Goal: Book appointment/travel/reservation

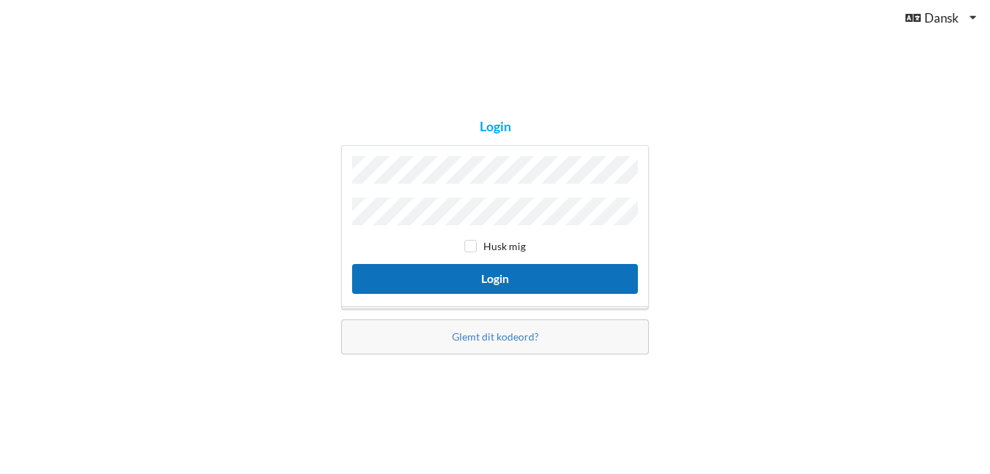
click at [574, 273] on button "Login" at bounding box center [495, 279] width 286 height 30
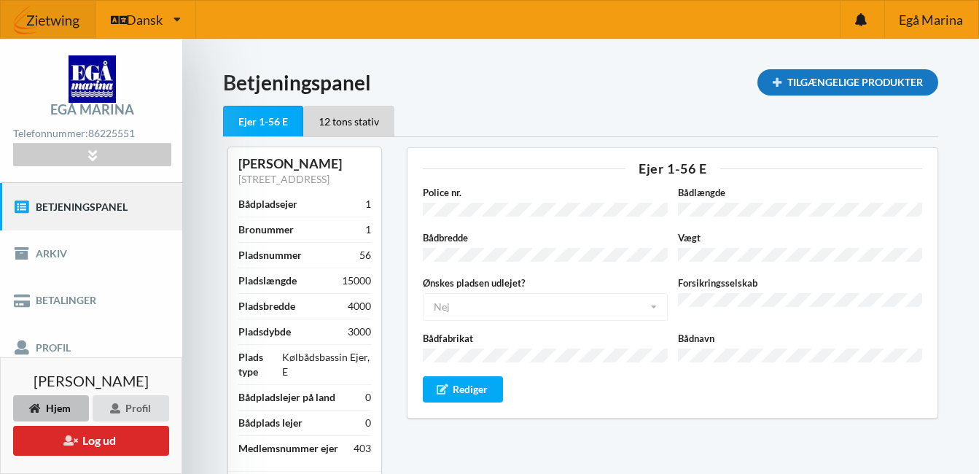
click at [882, 91] on div "Tilgængelige Produkter" at bounding box center [847, 82] width 181 height 26
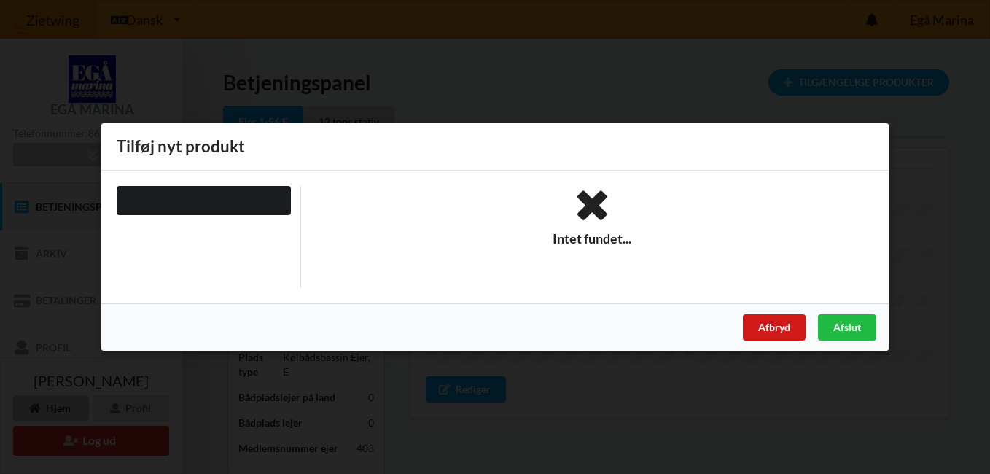
click at [787, 330] on div "Afbryd" at bounding box center [774, 327] width 63 height 26
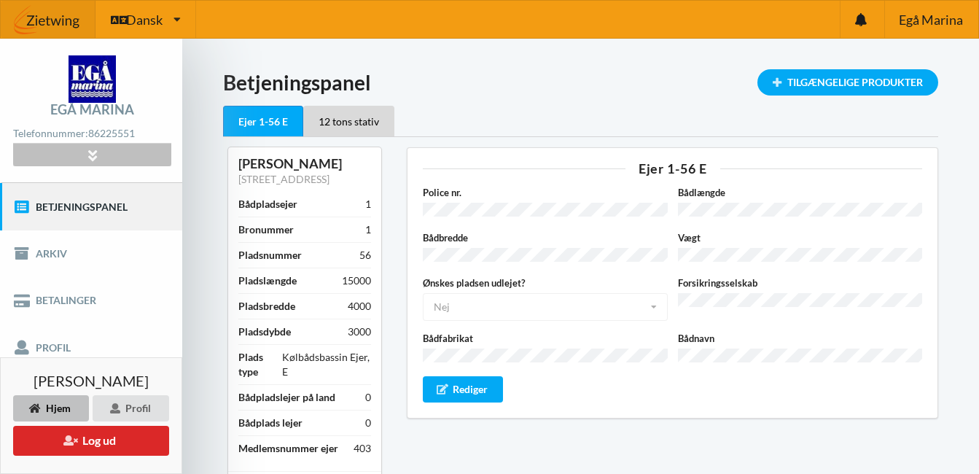
click at [74, 154] on div at bounding box center [91, 155] width 157 height 23
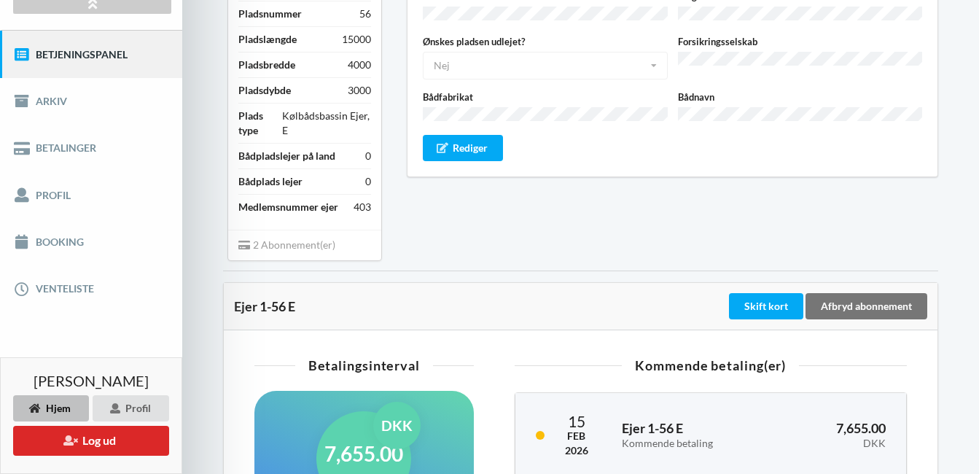
scroll to position [238, 0]
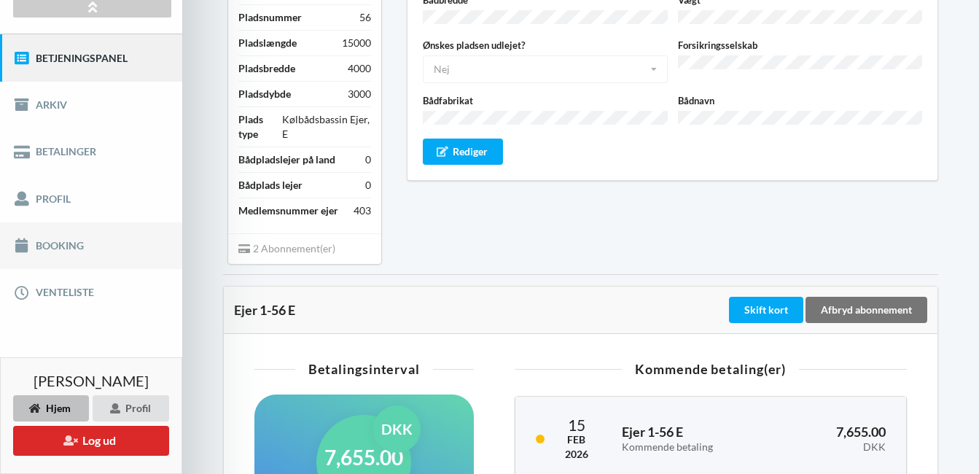
click at [81, 234] on link "Booking" at bounding box center [91, 245] width 182 height 47
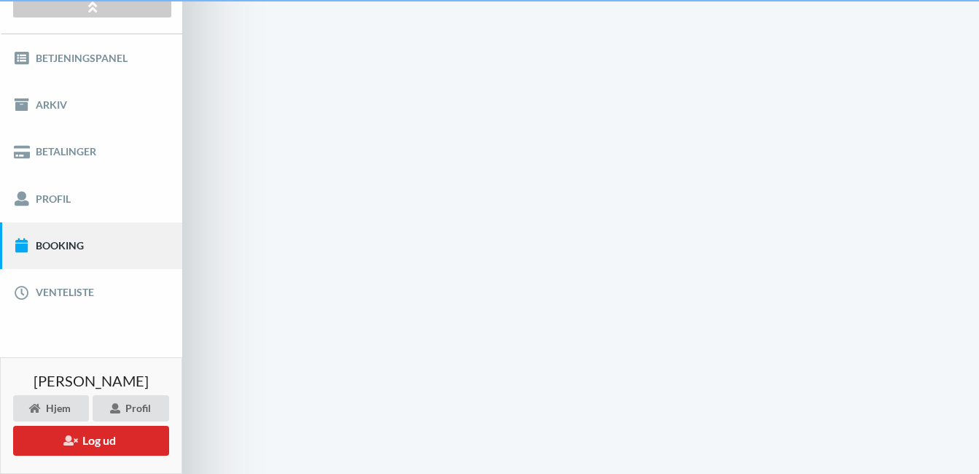
scroll to position [70, 0]
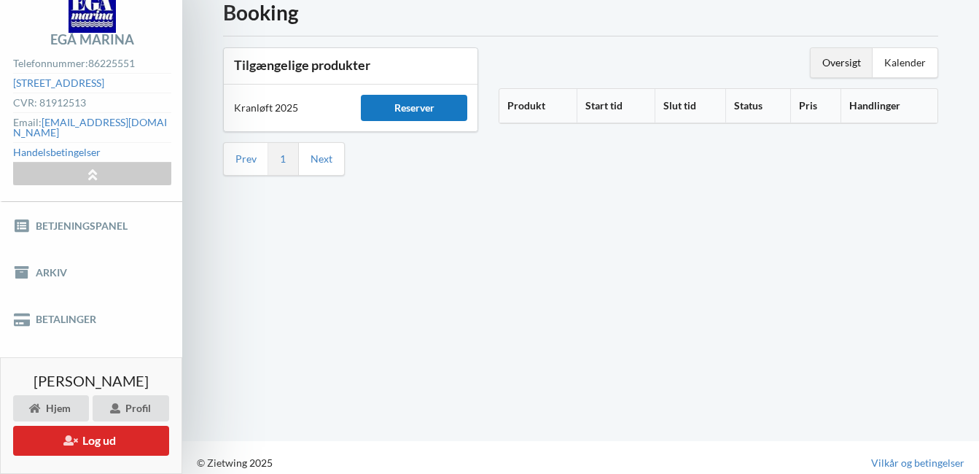
click at [417, 106] on div "Reserver" at bounding box center [414, 108] width 106 height 26
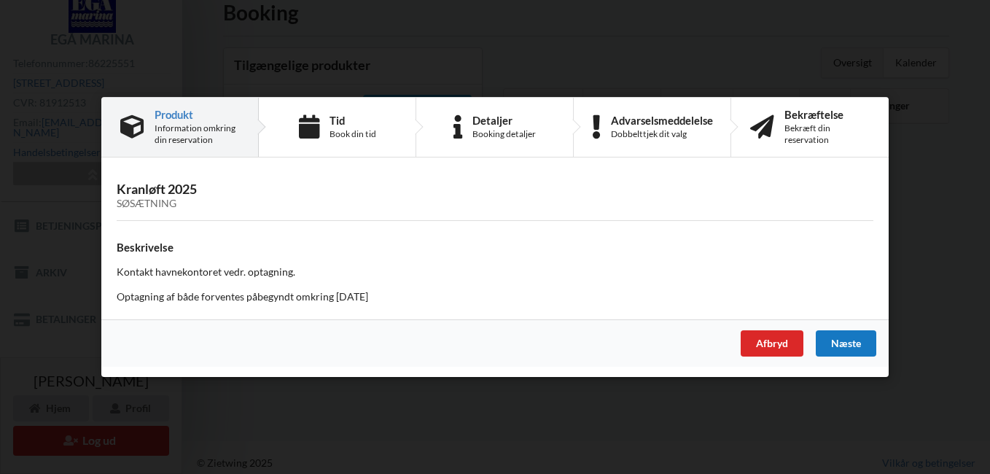
click at [845, 343] on div "Næste" at bounding box center [846, 343] width 61 height 26
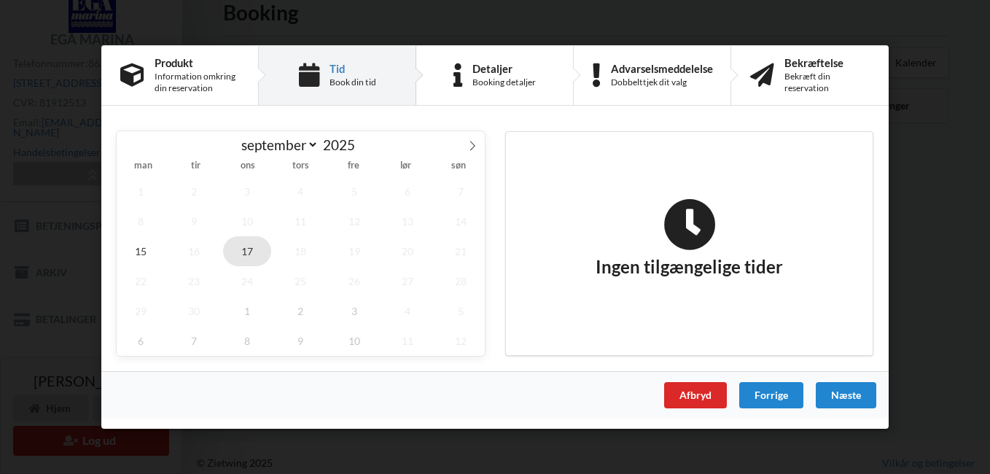
click at [249, 249] on span "17" at bounding box center [247, 251] width 48 height 30
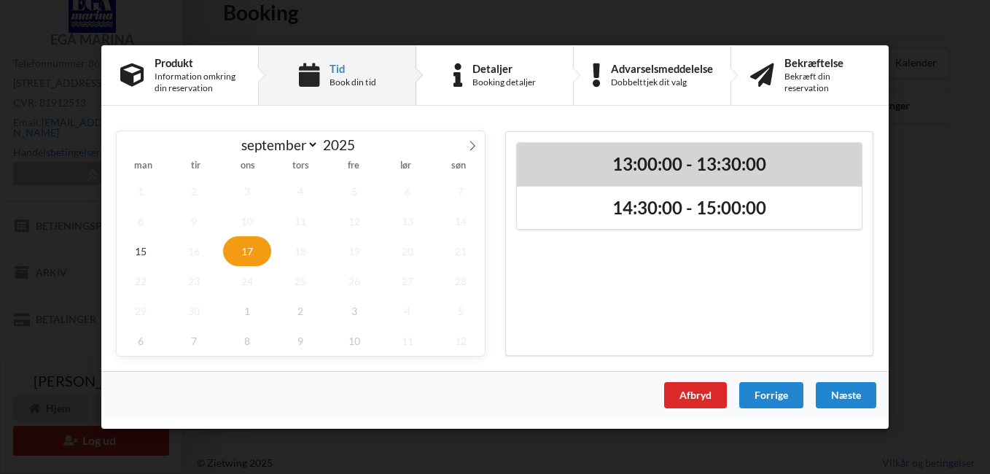
click at [587, 168] on h2 "13:00:00 - 13:30:00" at bounding box center [689, 164] width 324 height 23
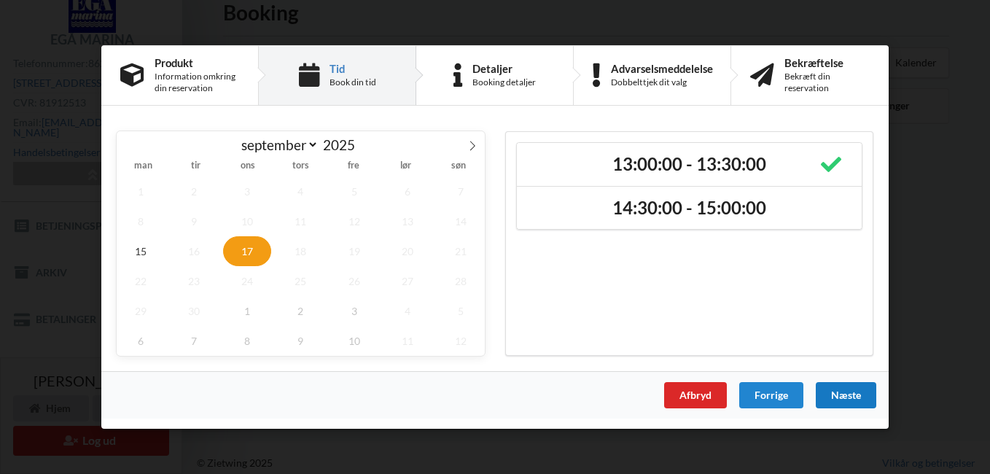
click at [849, 393] on div "Næste" at bounding box center [846, 395] width 61 height 26
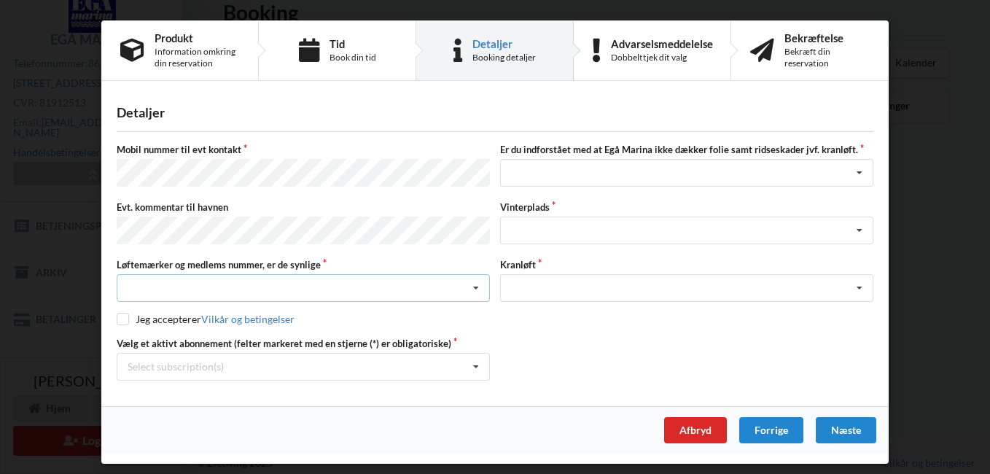
click at [251, 286] on div "Nej, jeg kontakter havnekontoret inden løftet Ja, mine mærker er synlige og int…" at bounding box center [303, 288] width 373 height 28
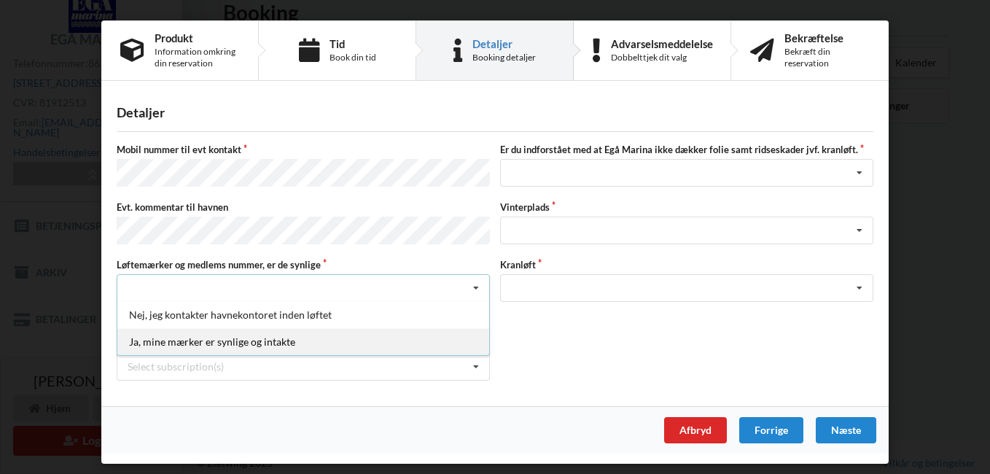
click at [255, 333] on div "Ja, mine mærker er synlige og intakte" at bounding box center [303, 341] width 372 height 27
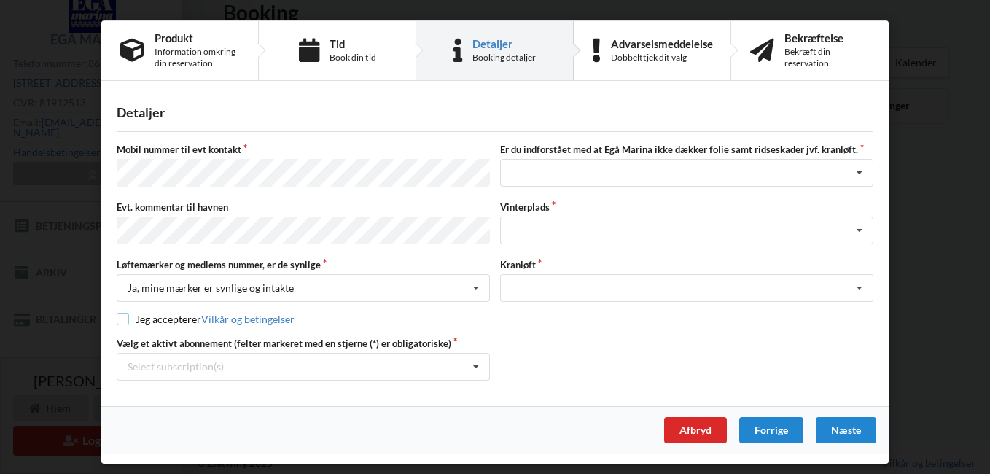
click at [123, 313] on input "checkbox" at bounding box center [123, 319] width 12 height 12
checkbox input "true"
click at [580, 182] on div "Jeg har tæpper med og tager selv ansvaret for eventuelle folie samt ridseskader…" at bounding box center [686, 173] width 373 height 28
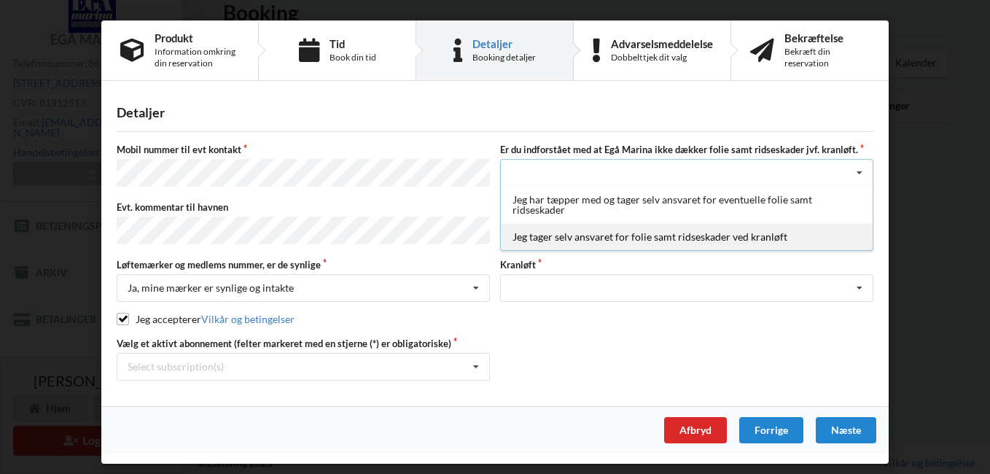
click at [580, 239] on div "Jeg tager selv ansvaret for folie samt ridseskader ved kranløft" at bounding box center [687, 236] width 372 height 27
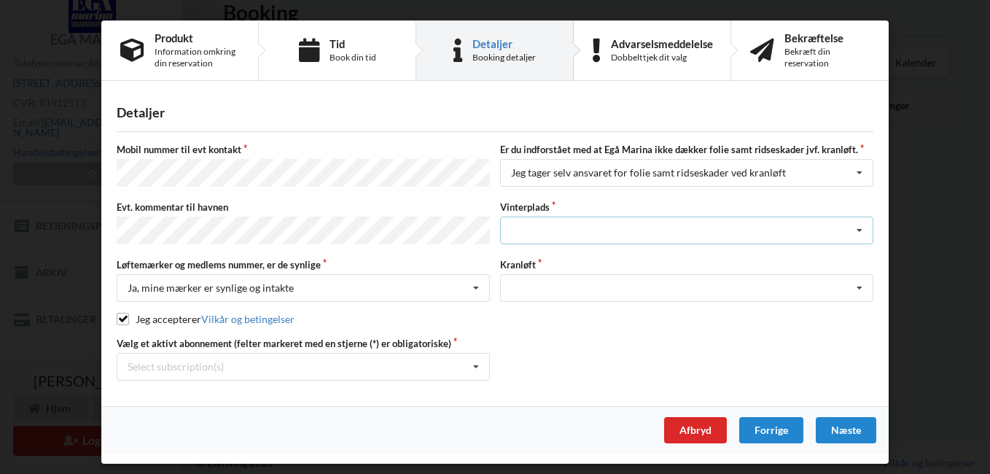
click at [580, 233] on div "Landplads nr. 1 Landplads nr. 2 Landplads nr.3 Landplads nr. 4 Landplads nr. 5 …" at bounding box center [686, 231] width 373 height 28
click at [437, 416] on div "Afbryd Forrige [GEOGRAPHIC_DATA]" at bounding box center [494, 429] width 787 height 47
click at [520, 276] on div "Optagning" at bounding box center [686, 288] width 373 height 28
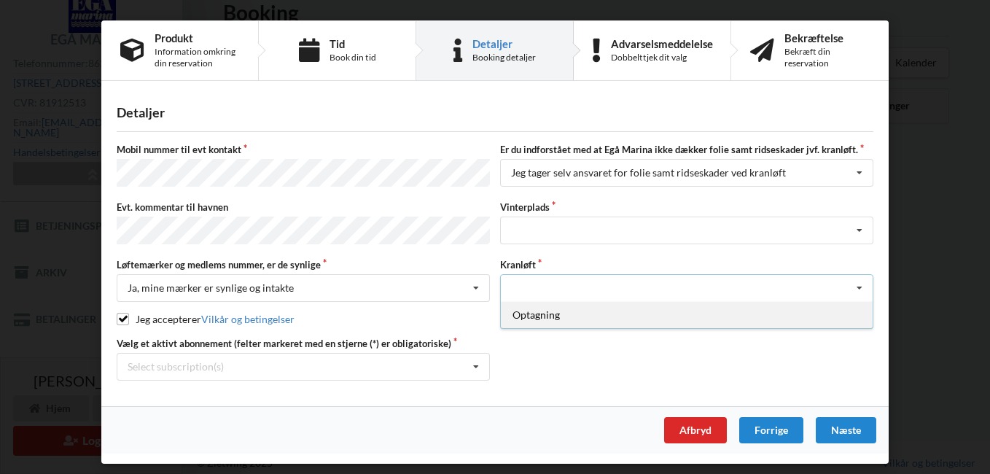
click at [517, 305] on div "Optagning" at bounding box center [687, 314] width 372 height 27
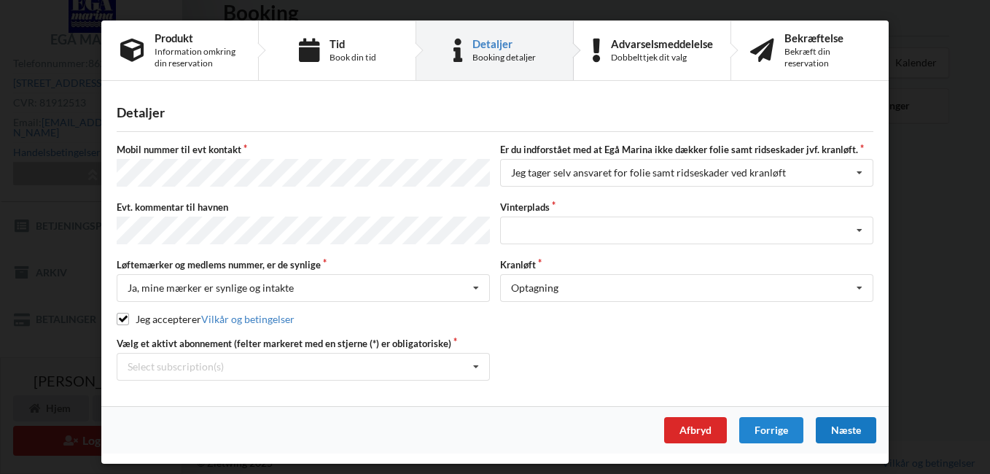
click at [850, 420] on div "Næste" at bounding box center [846, 430] width 61 height 26
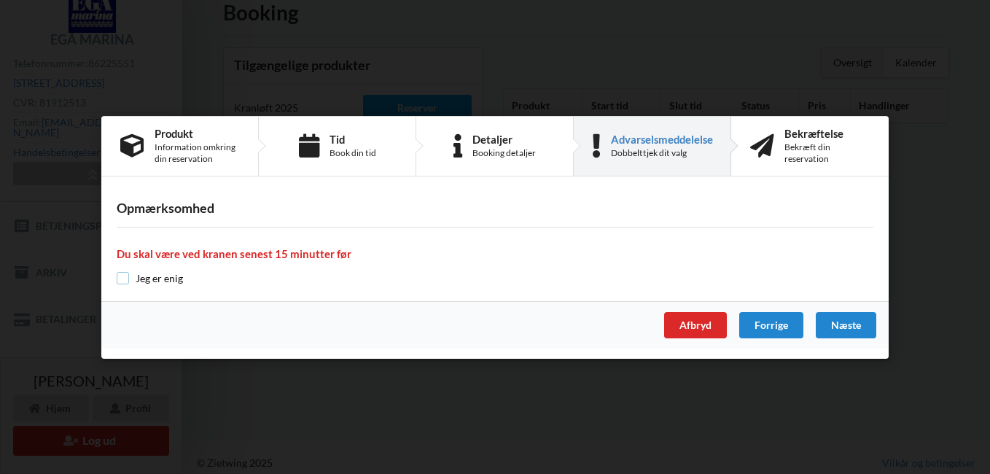
click at [122, 281] on input "checkbox" at bounding box center [123, 278] width 12 height 12
checkbox input "true"
click at [849, 323] on div "Næste" at bounding box center [846, 325] width 61 height 26
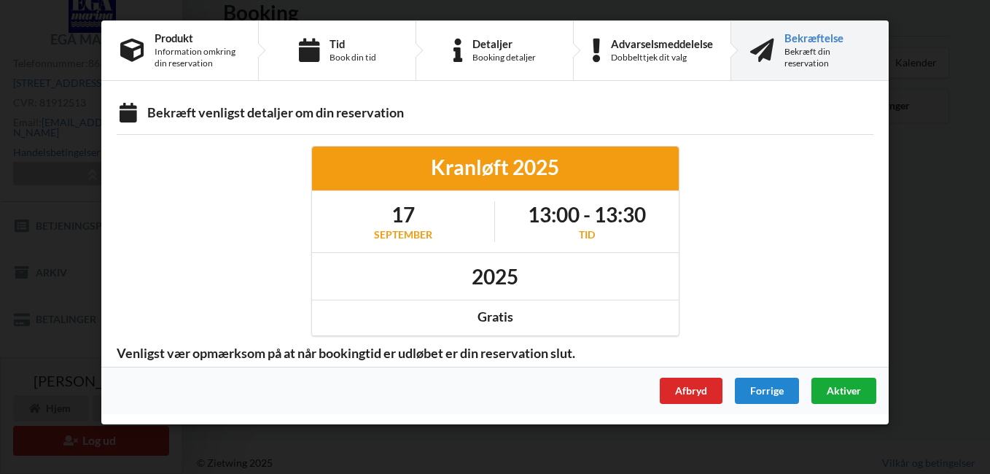
click at [853, 391] on span "Aktiver" at bounding box center [844, 390] width 34 height 12
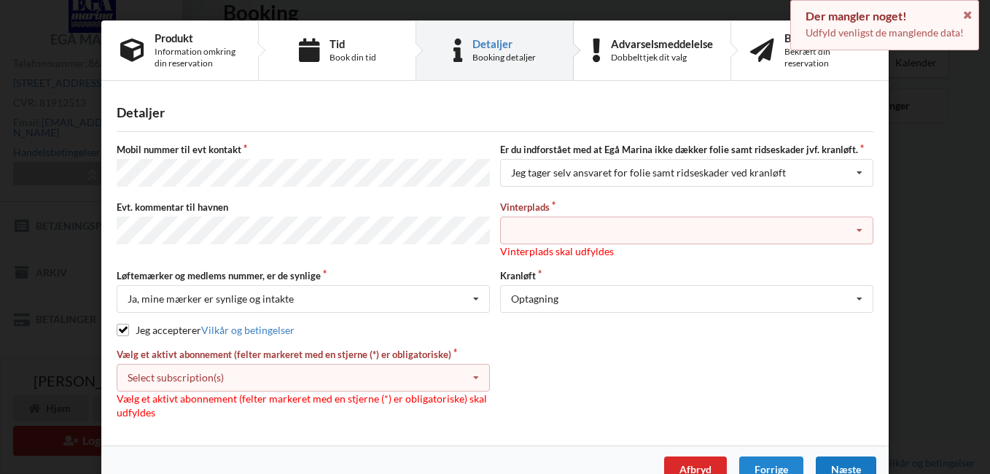
click at [432, 375] on div "Select subscription(s) * Ejer 1-56 E * 12 tons stativ" at bounding box center [303, 378] width 373 height 28
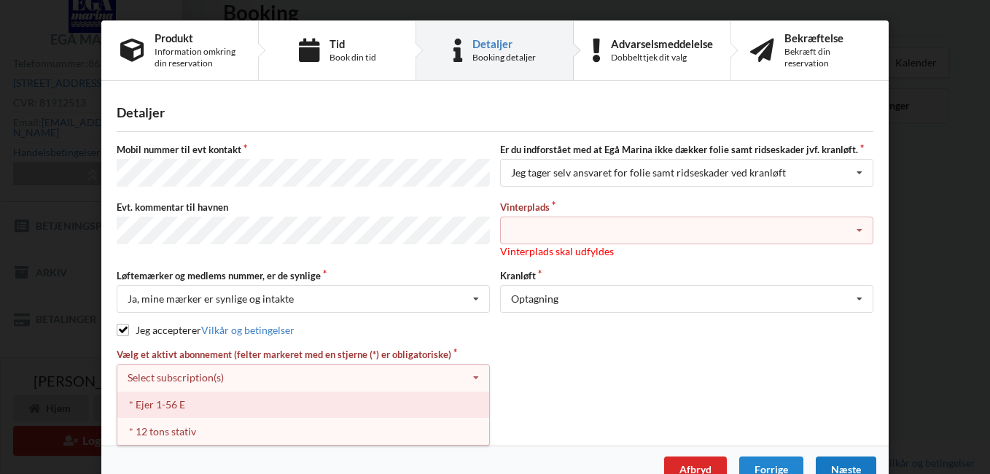
click at [284, 399] on div "* Ejer 1-56 E" at bounding box center [303, 404] width 372 height 27
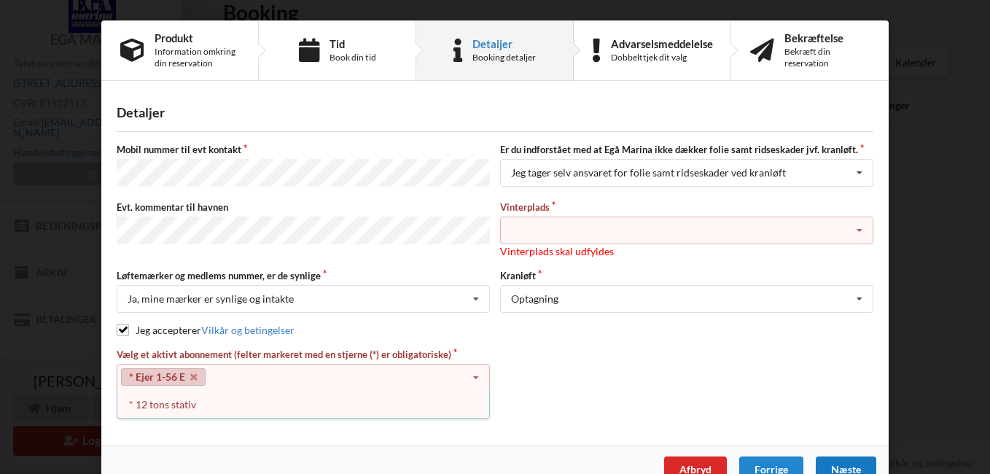
click at [615, 226] on div "Landplads nr. 1 Landplads nr. 2 Landplads nr.3 Landplads nr. 4 Landplads nr. 5 …" at bounding box center [686, 231] width 373 height 28
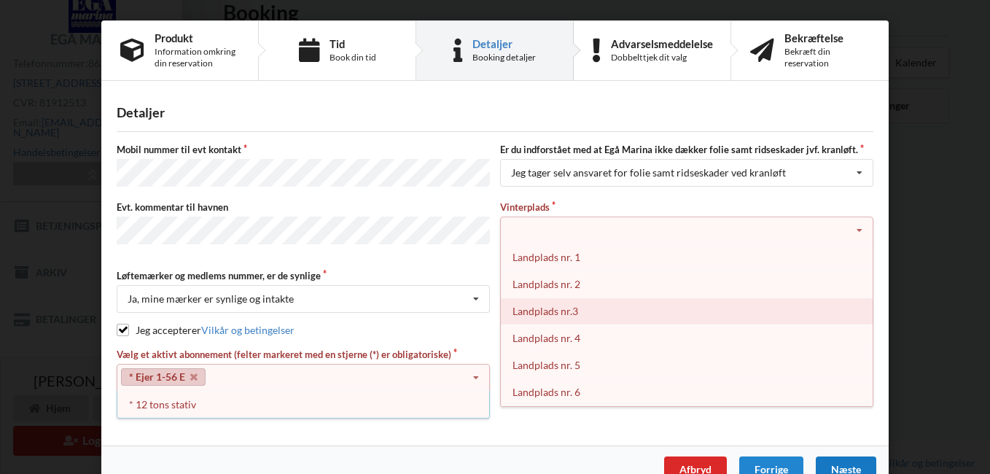
click at [576, 307] on div "Landplads nr.3" at bounding box center [687, 310] width 372 height 27
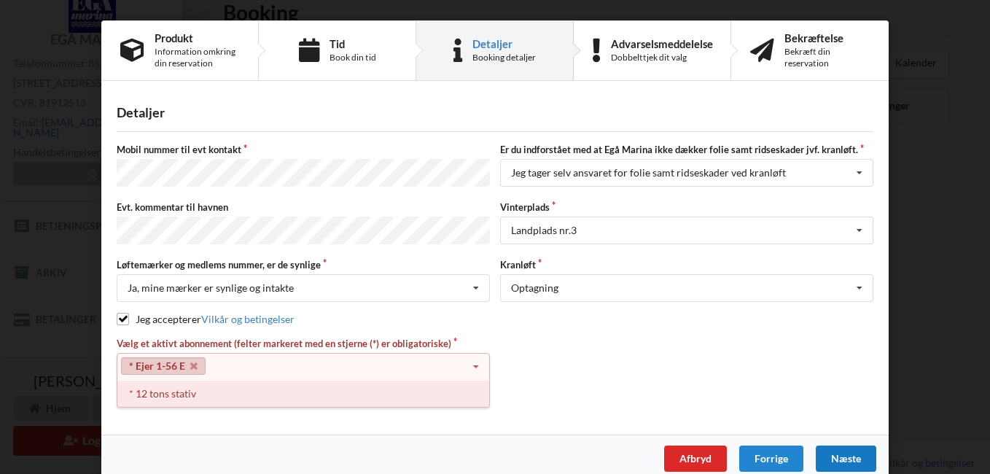
click at [190, 389] on div "* 12 tons stativ" at bounding box center [303, 393] width 372 height 27
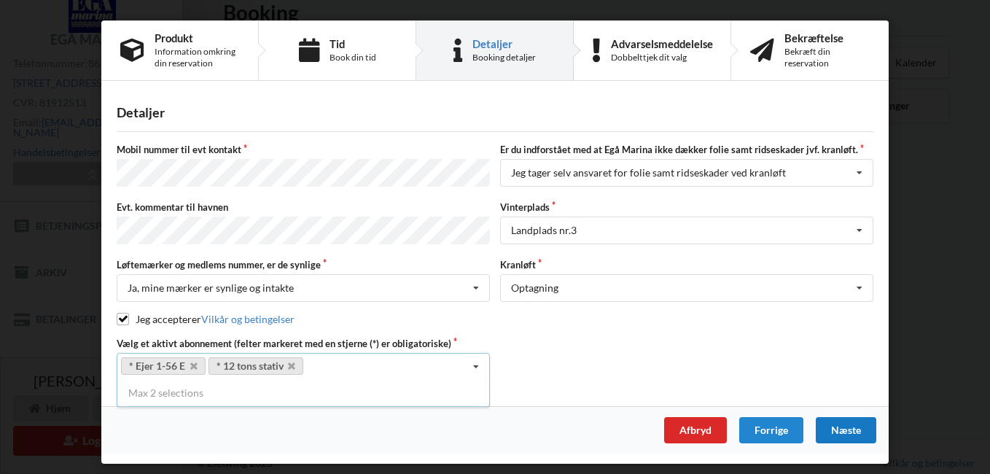
click at [843, 423] on div "Næste" at bounding box center [846, 430] width 61 height 26
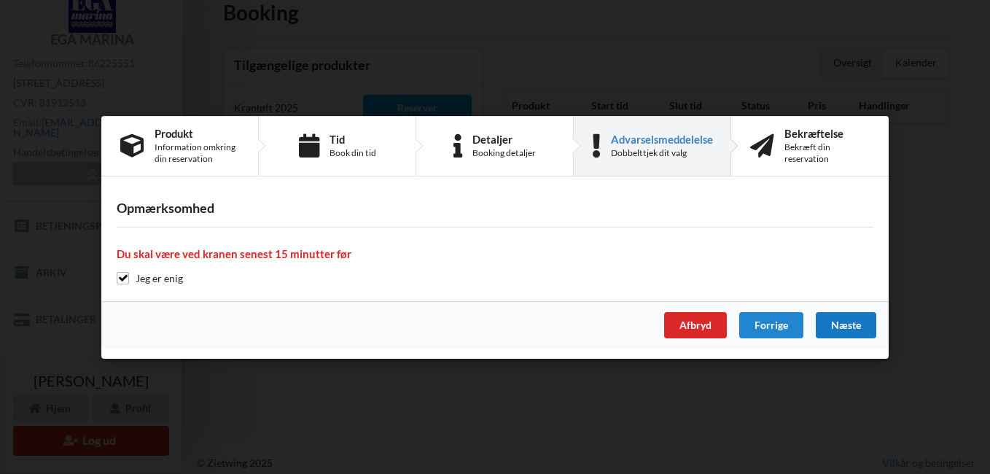
click at [837, 316] on div "Næste" at bounding box center [846, 325] width 61 height 26
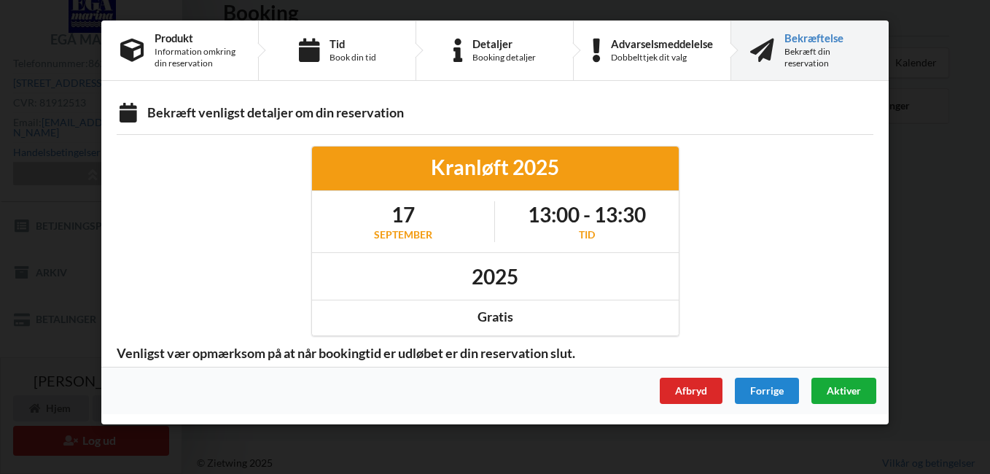
click at [830, 394] on span "Aktiver" at bounding box center [844, 390] width 34 height 12
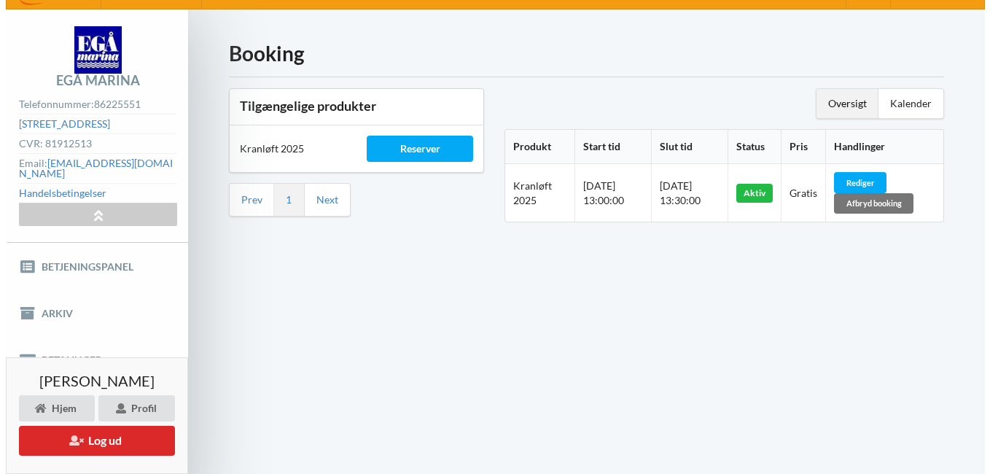
scroll to position [36, 0]
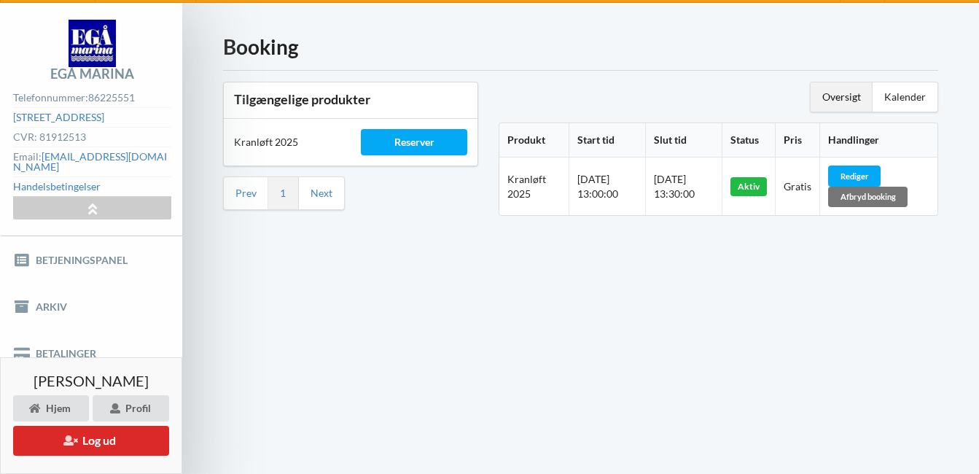
click at [841, 265] on div "Booking Tilgængelige produkter Kranløft 2025 Reserver Prev 1 Next Oversigt Kale…" at bounding box center [580, 239] width 797 height 472
click at [149, 442] on button "Log ud" at bounding box center [91, 441] width 156 height 30
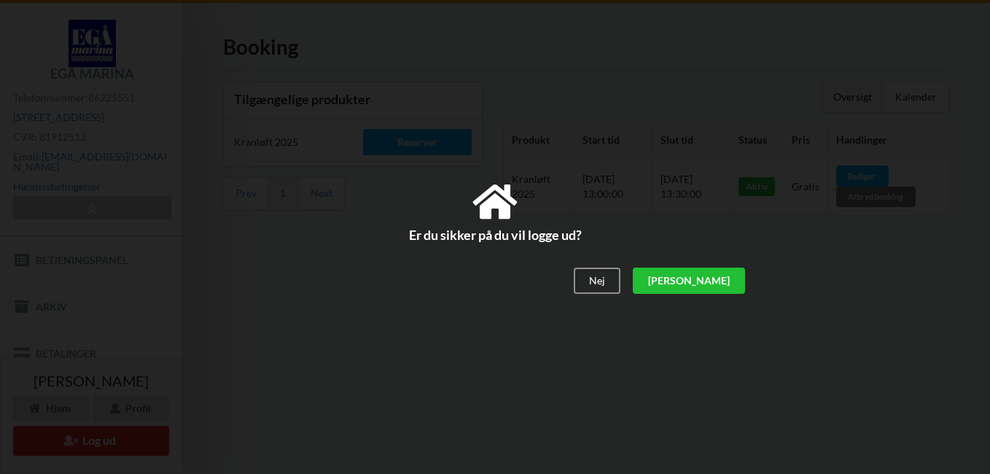
click at [731, 280] on div "[PERSON_NAME]" at bounding box center [689, 281] width 112 height 26
